Goal: Download file/media

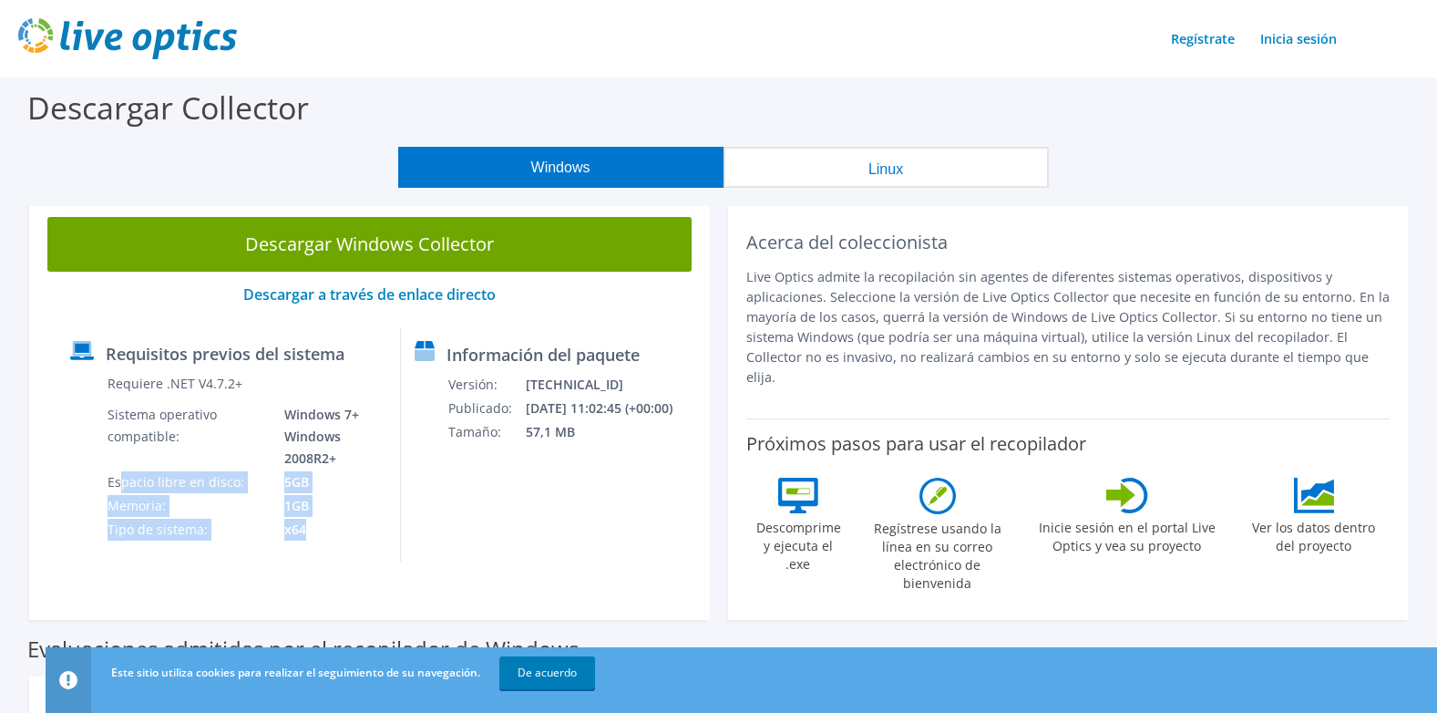
drag, startPoint x: 123, startPoint y: 479, endPoint x: 324, endPoint y: 522, distance: 205.9
click at [324, 522] on tbody "Requiere .NET V4.7.2+ Sistema operativo compatible: Windows 7+ Windows 2008R2+ …" at bounding box center [247, 457] width 280 height 170
click at [323, 530] on td "x64" at bounding box center [329, 530] width 116 height 24
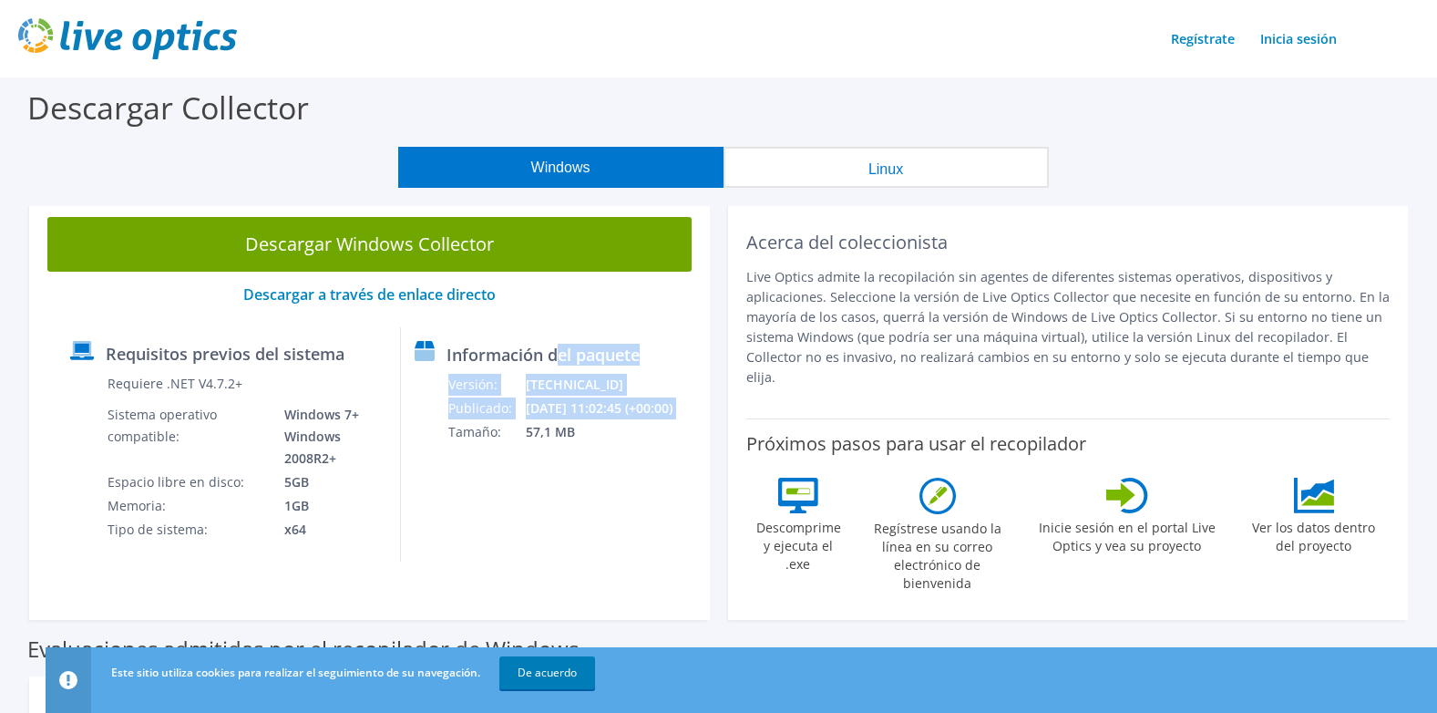
drag, startPoint x: 449, startPoint y: 429, endPoint x: 560, endPoint y: 359, distance: 131.5
click at [560, 359] on div "Información del paquete Versión: [TECHNICAL_ID] Publicado: [DATE] 11:02:45 (+00…" at bounding box center [542, 444] width 282 height 234
click at [533, 458] on div "Información del paquete Versión: [TECHNICAL_ID] Publicado: [DATE] 11:02:45 (+00…" at bounding box center [542, 444] width 282 height 234
drag, startPoint x: 585, startPoint y: 434, endPoint x: 432, endPoint y: 362, distance: 169.2
click at [432, 362] on div "Información del paquete Versión: [TECHNICAL_ID] Publicado: [DATE] 11:02:45 (+00…" at bounding box center [542, 444] width 282 height 234
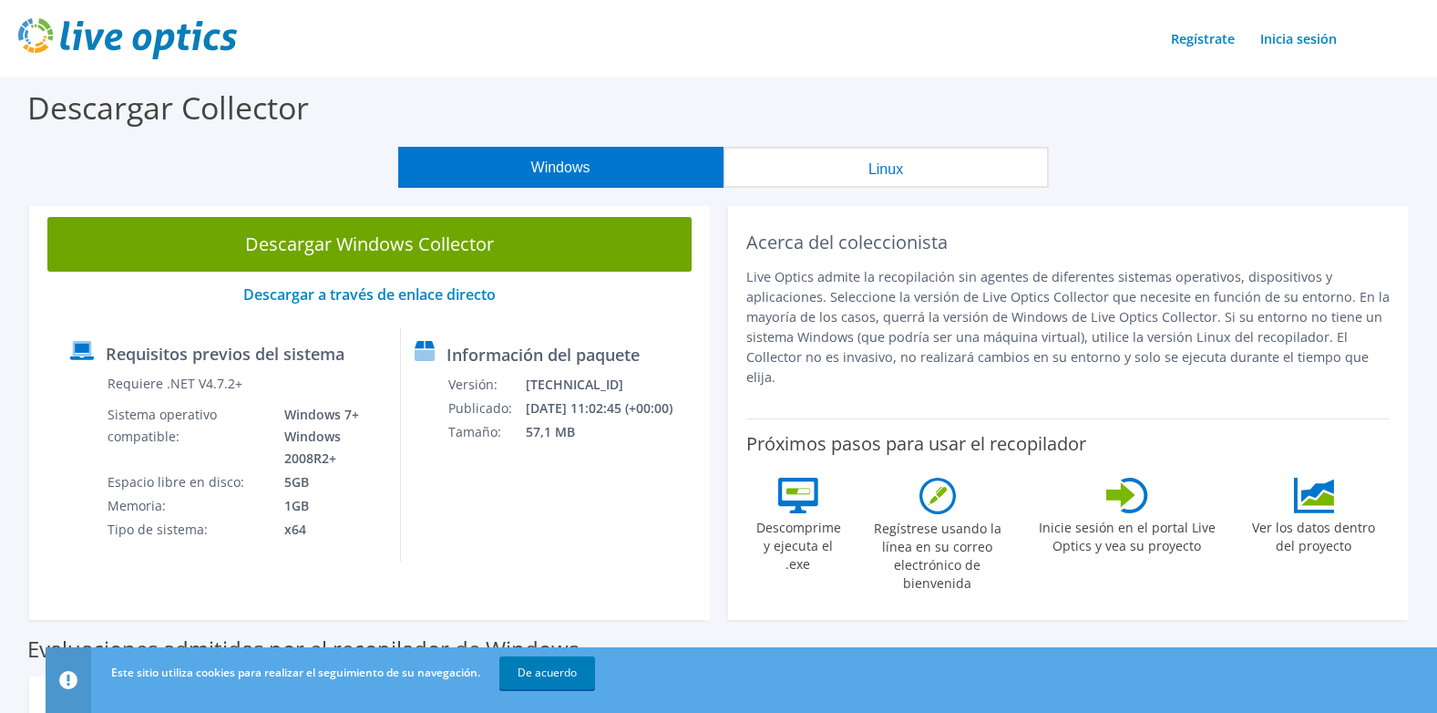
click at [1305, 139] on div "Descargar Collector" at bounding box center [718, 111] width 1419 height 69
